Goal: Find contact information: Find contact information

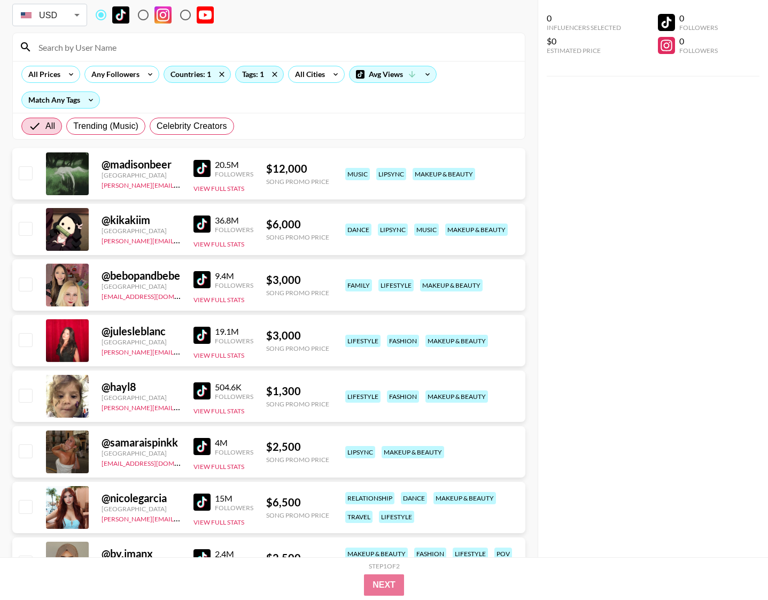
scroll to position [67, 0]
click at [193, 274] on div "@ bebopandbebe United States ehartney@grail-talent.com 9.4M Followers View Full…" at bounding box center [268, 284] width 513 height 51
click at [198, 276] on img at bounding box center [202, 279] width 17 height 17
click at [203, 225] on img at bounding box center [202, 223] width 17 height 17
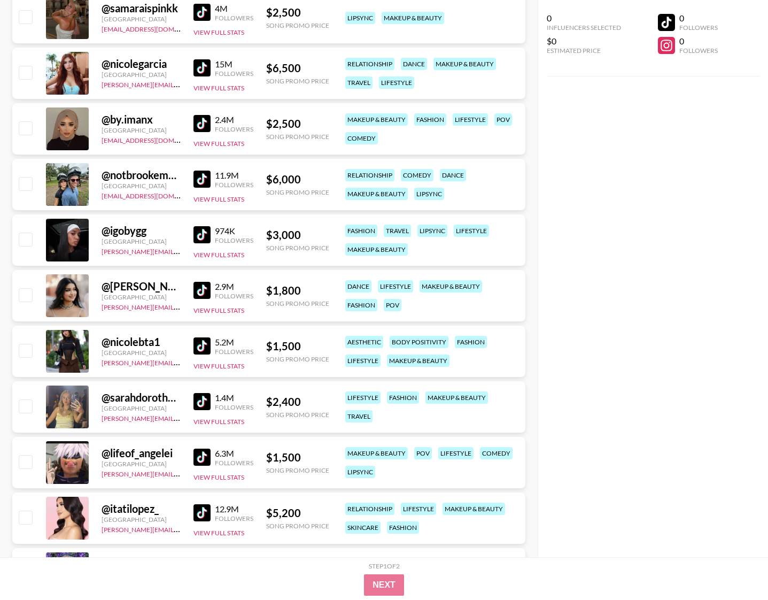
scroll to position [505, 0]
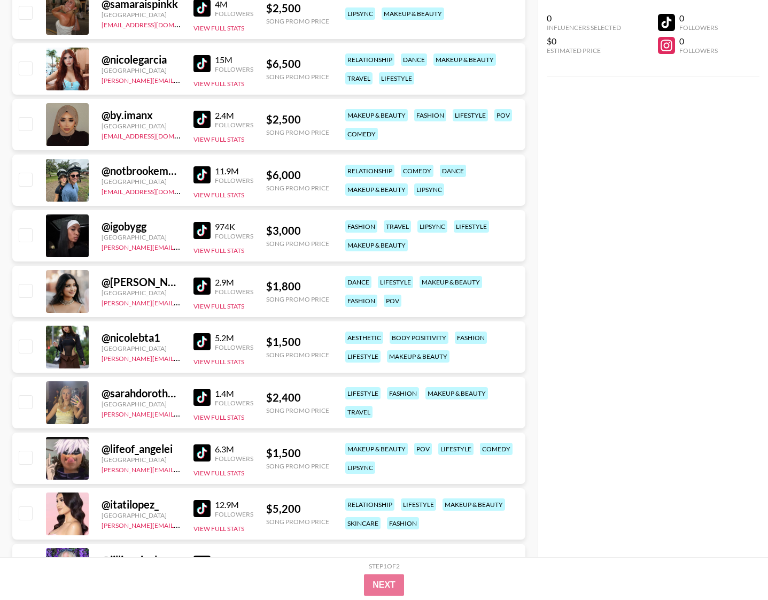
click at [207, 395] on img at bounding box center [202, 397] width 17 height 17
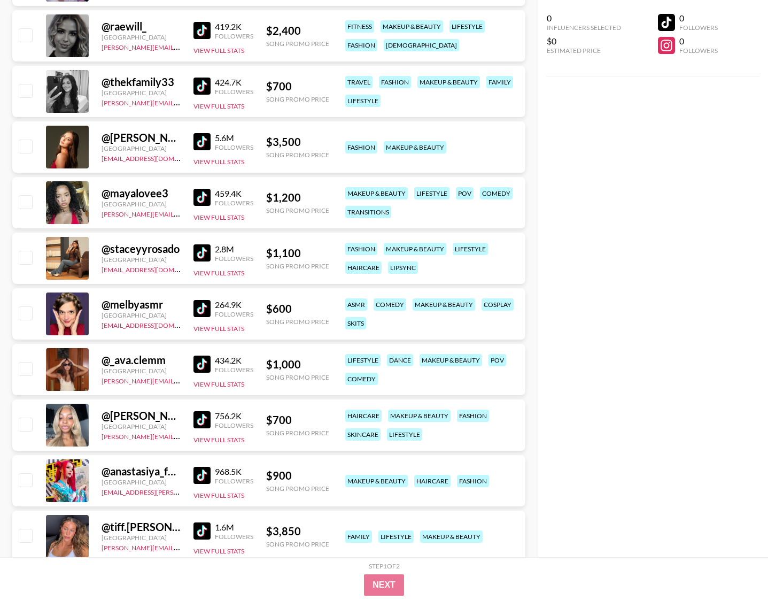
scroll to position [2006, 0]
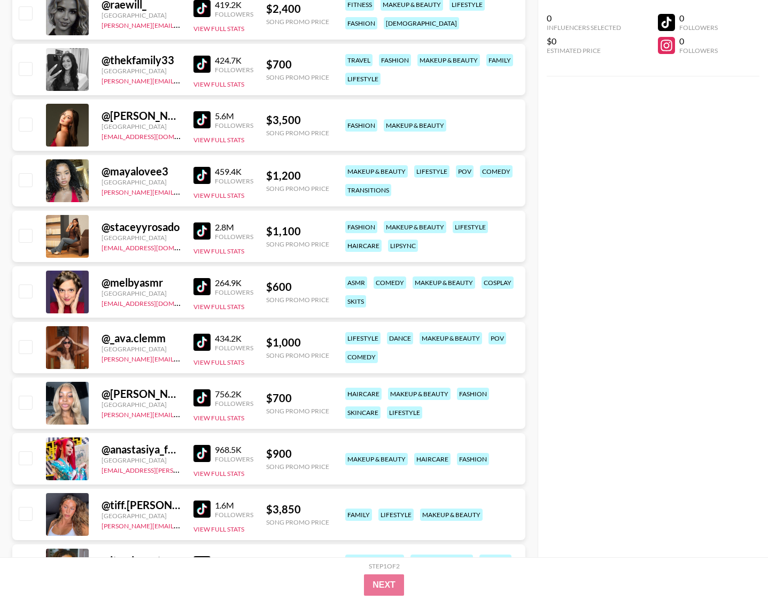
click at [196, 340] on img at bounding box center [202, 342] width 17 height 17
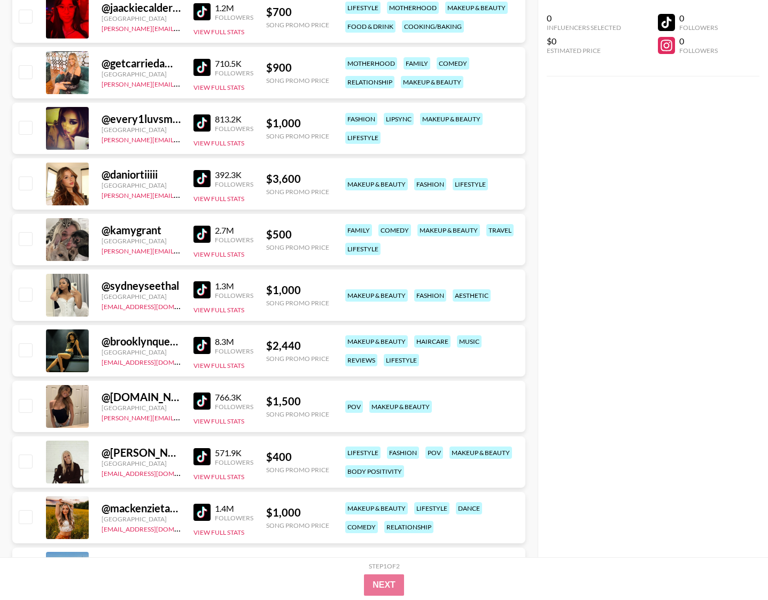
scroll to position [2845, 0]
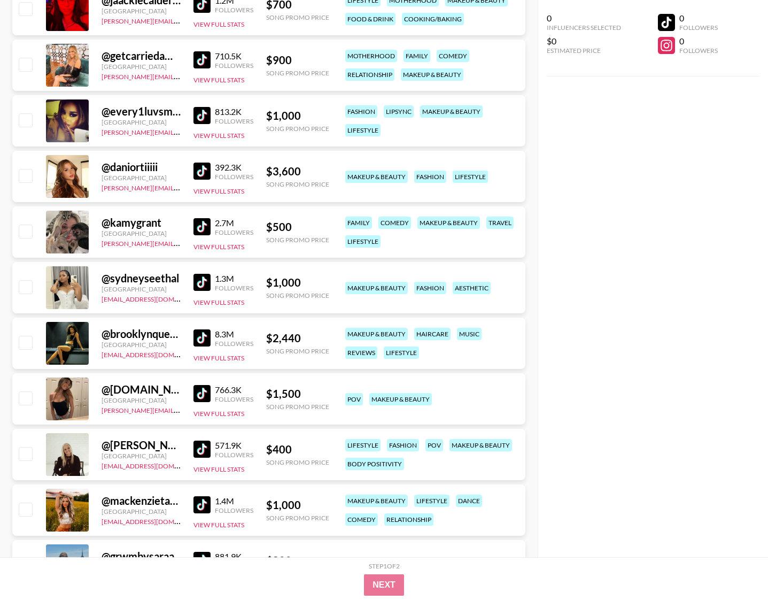
click at [194, 397] on img at bounding box center [202, 393] width 17 height 17
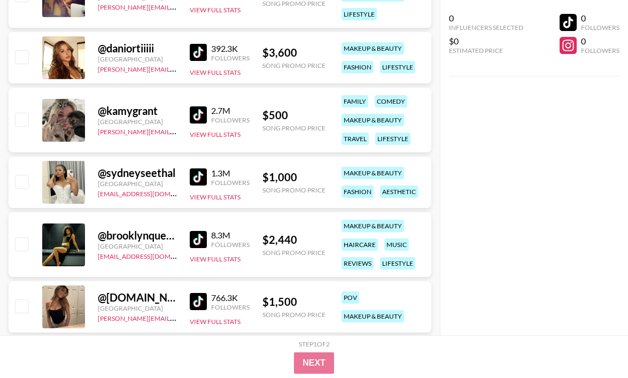
scroll to position [3388, 0]
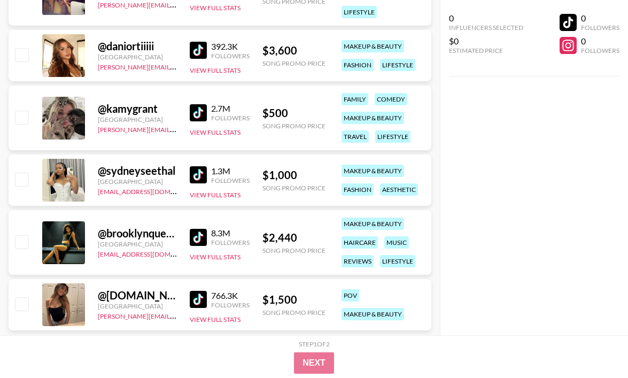
click at [197, 48] on img at bounding box center [198, 50] width 17 height 17
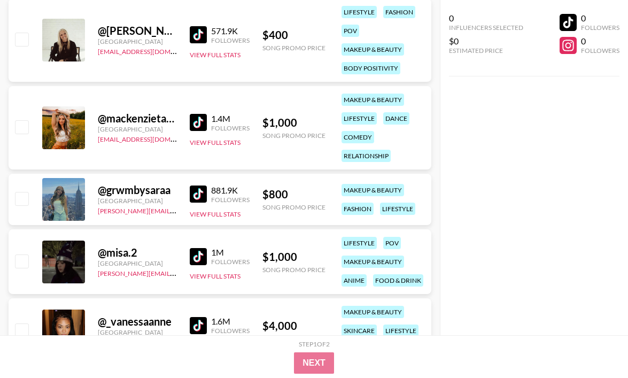
scroll to position [3723, 0]
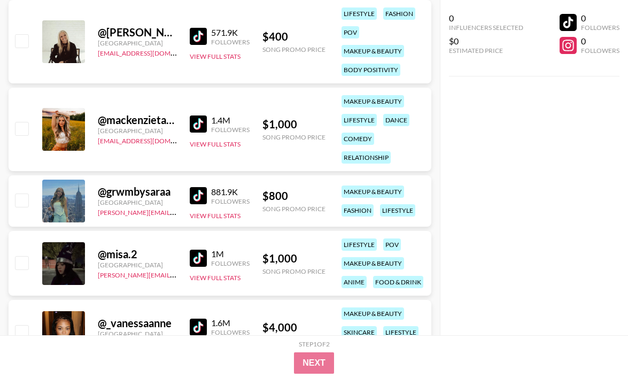
click at [200, 188] on img at bounding box center [198, 195] width 17 height 17
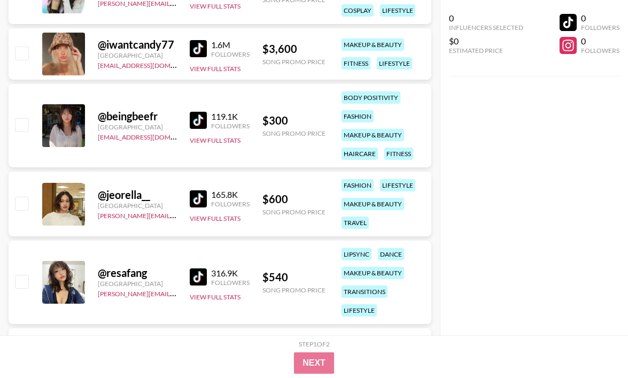
scroll to position [4309, 0]
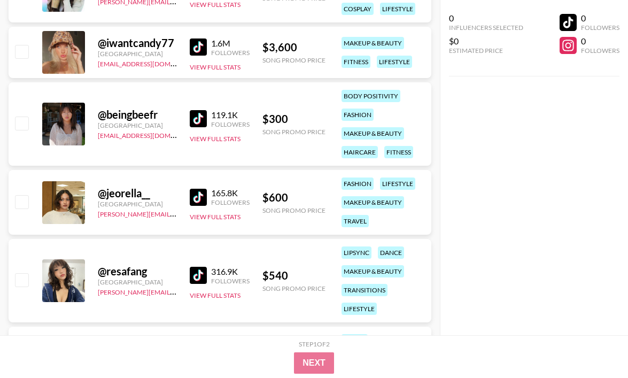
click at [197, 274] on img at bounding box center [198, 275] width 17 height 17
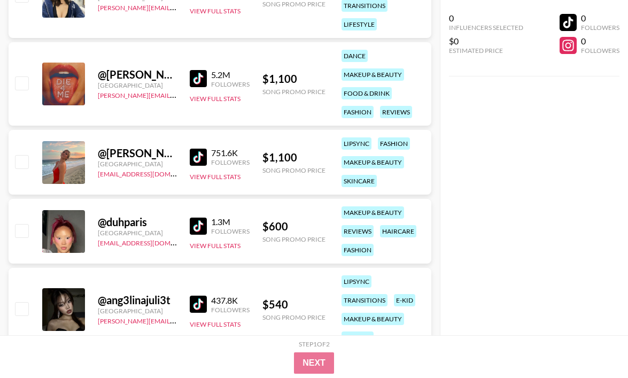
scroll to position [4645, 0]
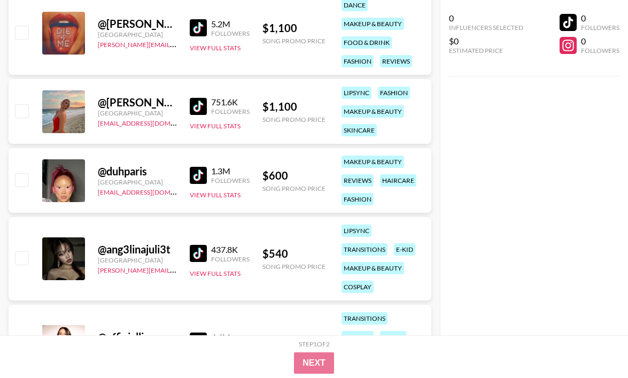
click at [202, 177] on img at bounding box center [198, 175] width 17 height 17
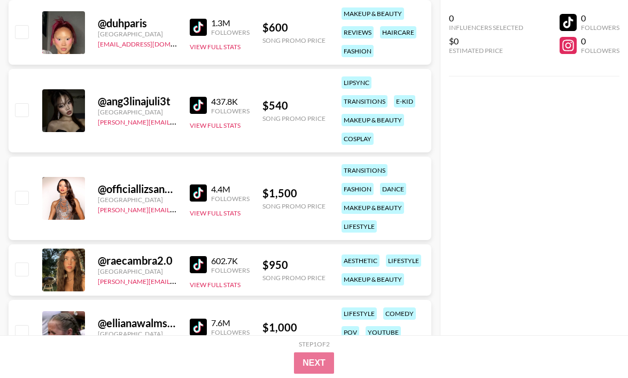
scroll to position [4807, 0]
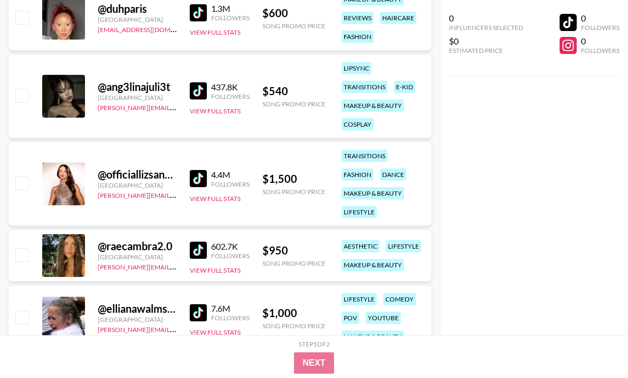
click at [205, 251] on img at bounding box center [198, 250] width 17 height 17
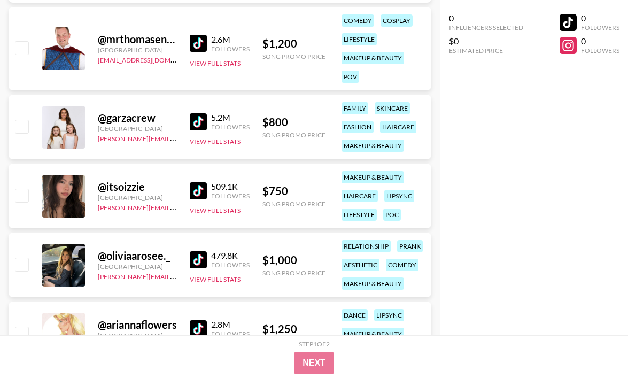
scroll to position [5492, 0]
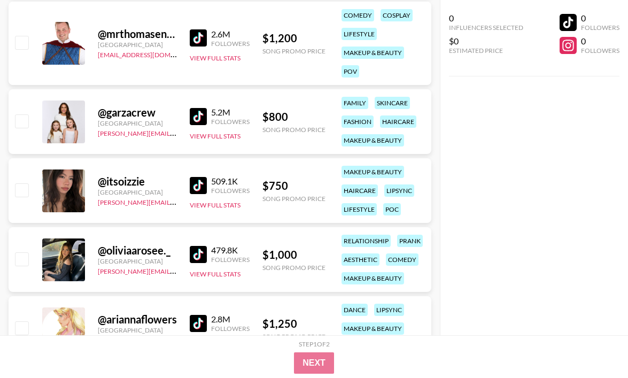
click at [202, 182] on img at bounding box center [198, 185] width 17 height 17
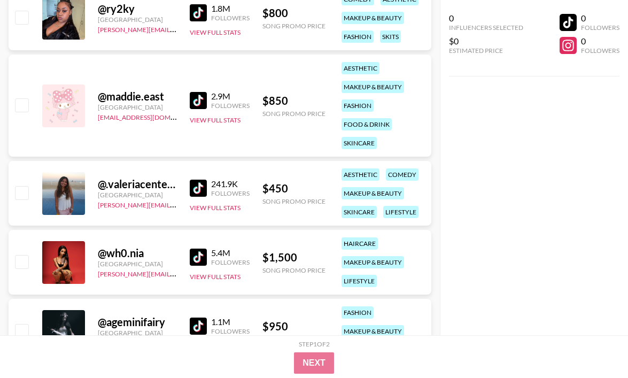
scroll to position [7767, 0]
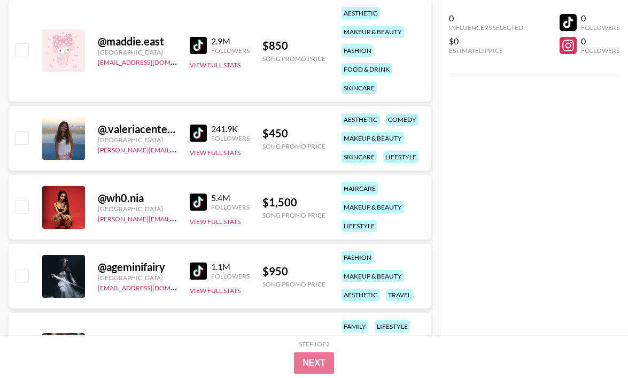
click at [211, 129] on link at bounding box center [200, 133] width 21 height 17
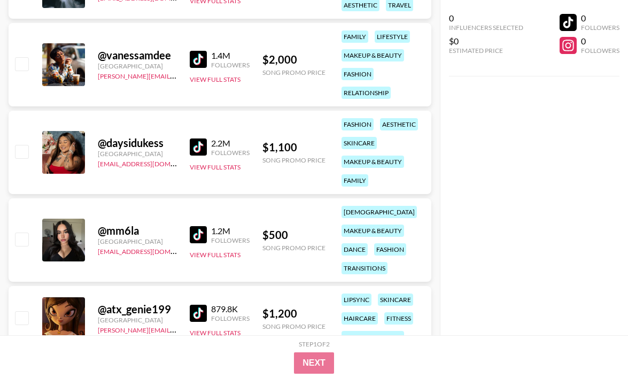
scroll to position [8165, 0]
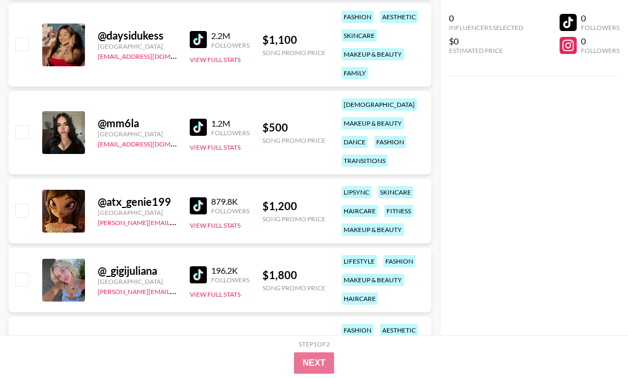
click at [195, 204] on img at bounding box center [198, 205] width 17 height 17
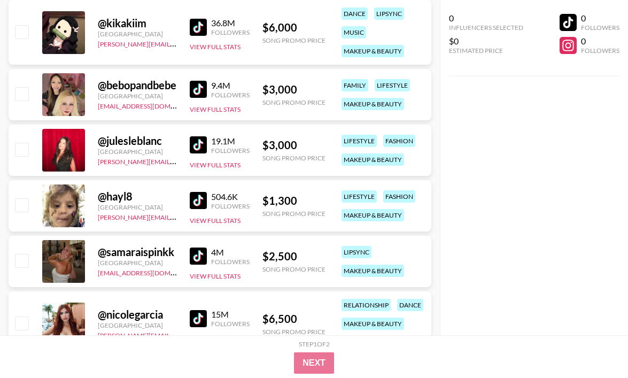
scroll to position [272, 0]
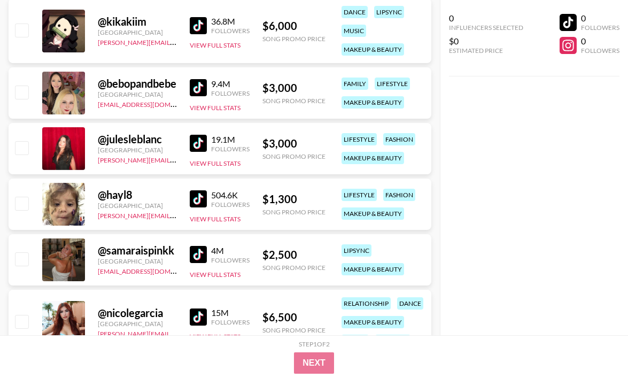
click at [206, 194] on img at bounding box center [198, 198] width 17 height 17
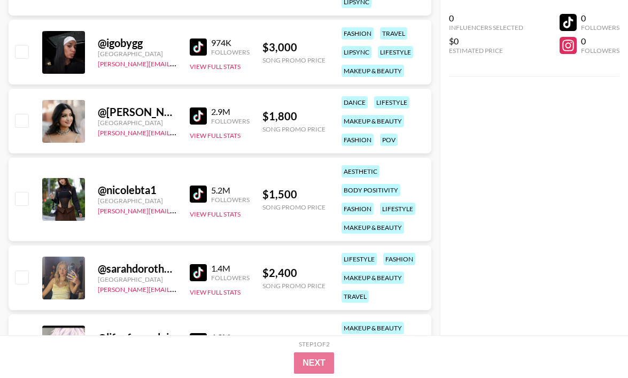
scroll to position [777, 0]
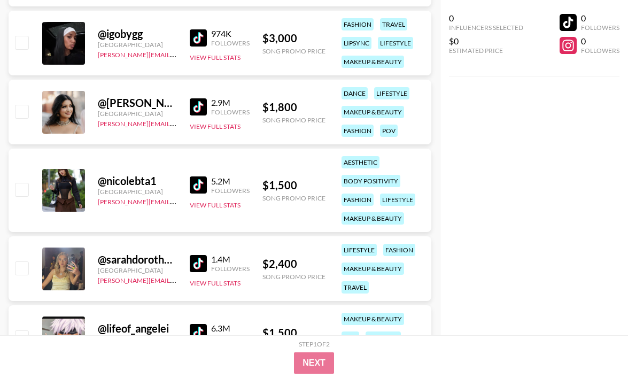
click at [202, 262] on img at bounding box center [198, 263] width 17 height 17
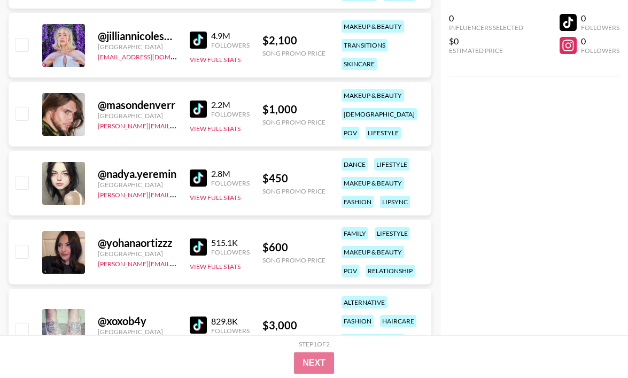
scroll to position [1254, 0]
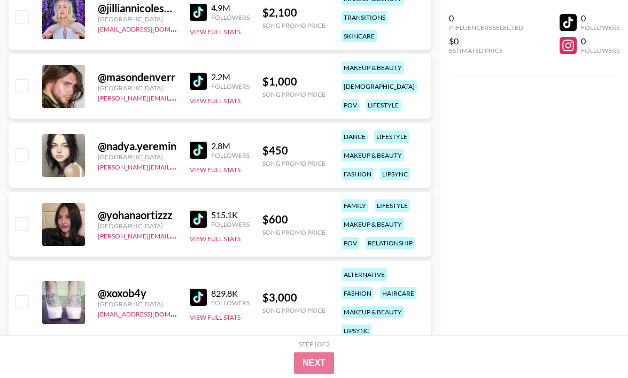
click at [194, 218] on img at bounding box center [198, 219] width 17 height 17
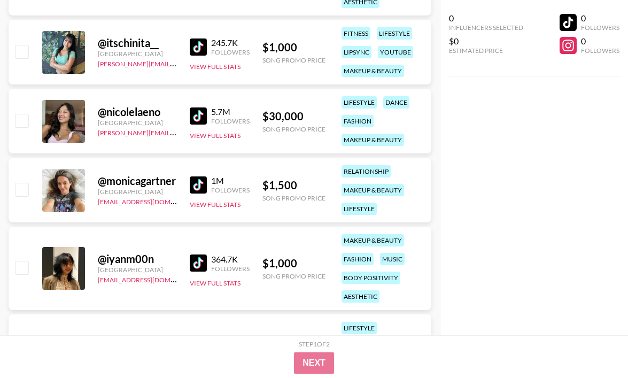
scroll to position [3293, 0]
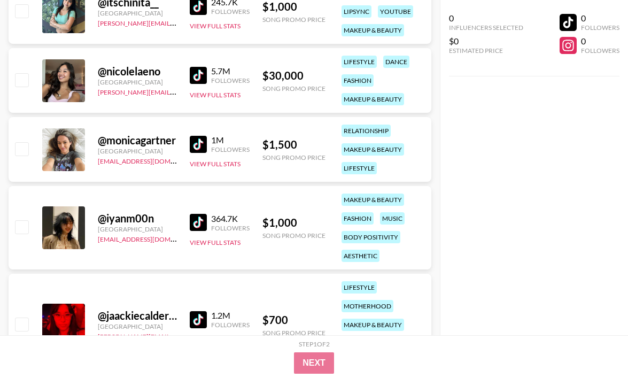
click at [205, 215] on img at bounding box center [198, 222] width 17 height 17
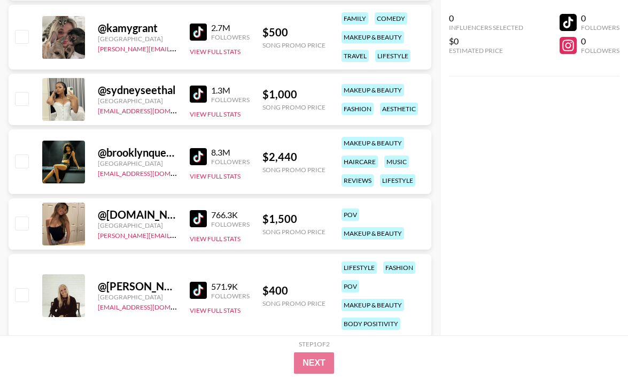
scroll to position [3891, 0]
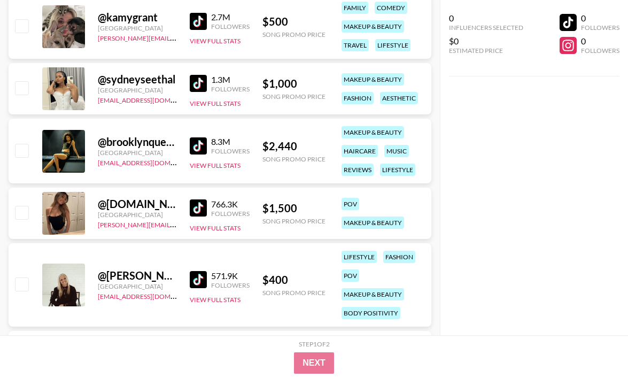
click at [204, 205] on img at bounding box center [198, 207] width 17 height 17
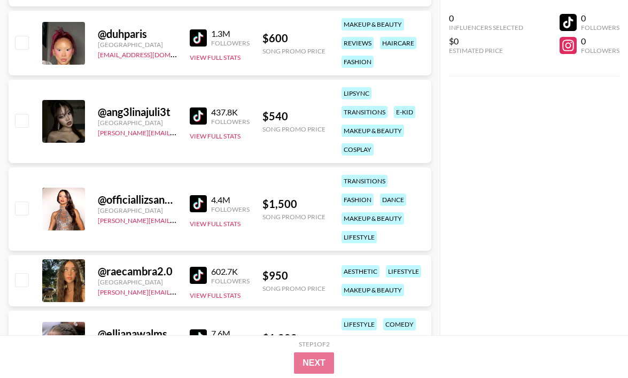
scroll to position [5196, 0]
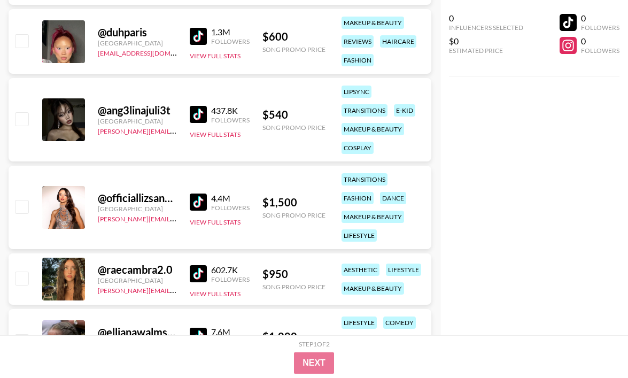
click at [205, 114] on img at bounding box center [198, 114] width 17 height 17
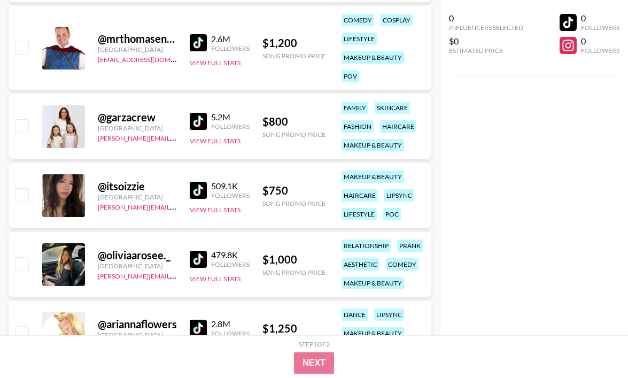
scroll to position [5912, 0]
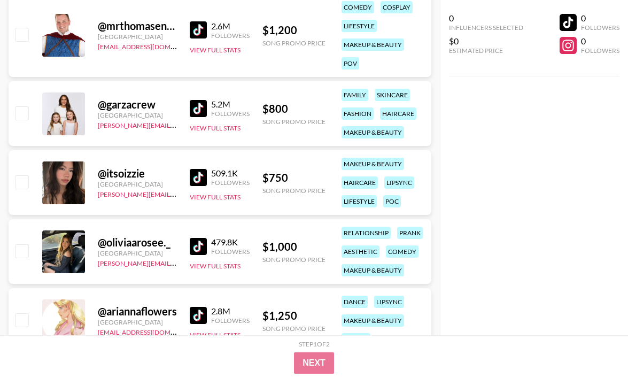
click at [204, 174] on img at bounding box center [198, 177] width 17 height 17
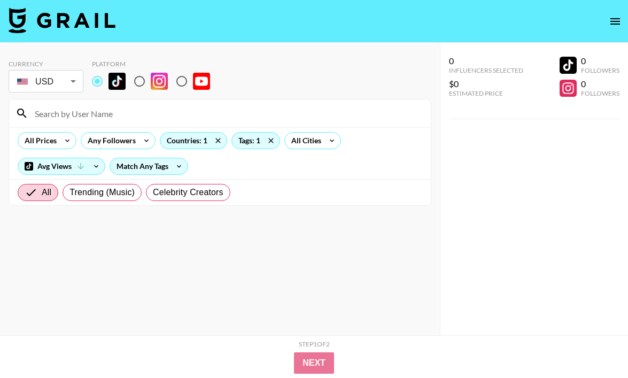
scroll to position [7533, 0]
